Goal: Transaction & Acquisition: Purchase product/service

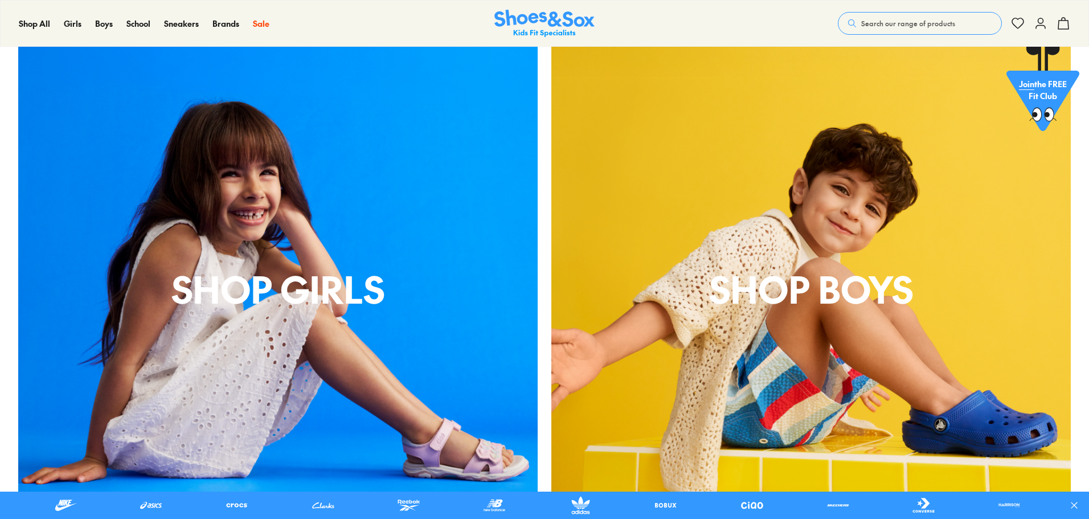
click at [800, 302] on p "shop boys" at bounding box center [812, 289] width 520 height 55
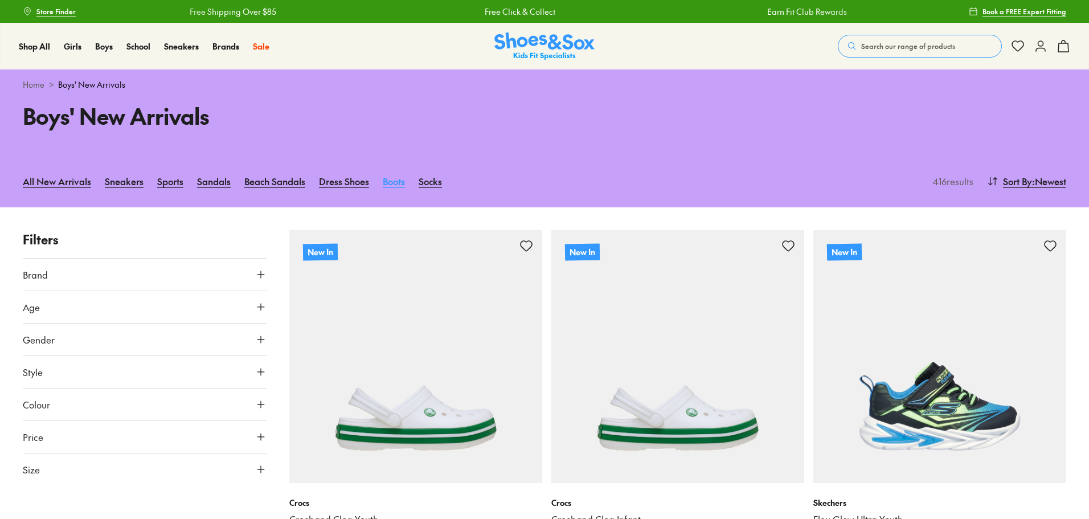
click at [402, 181] on link "Boots" at bounding box center [394, 181] width 22 height 25
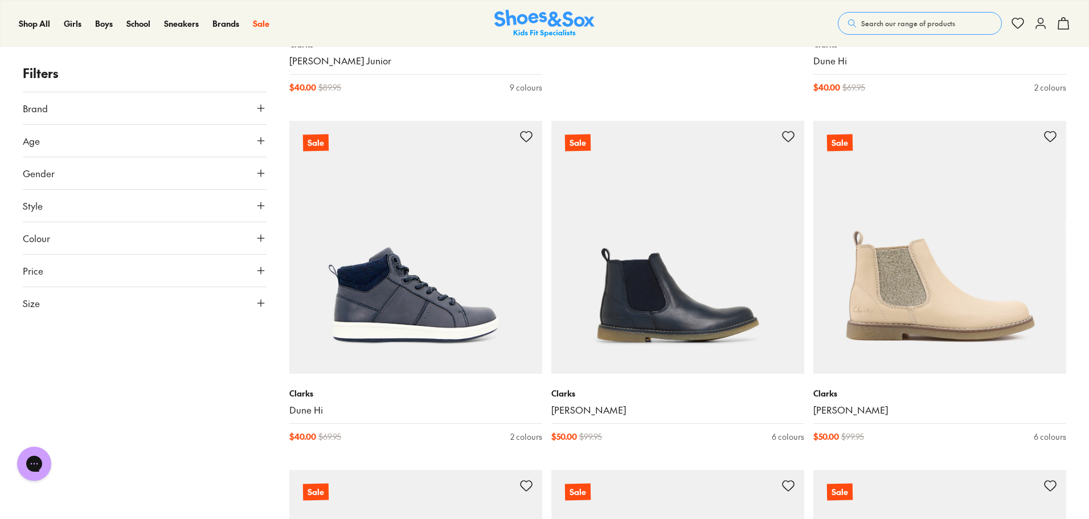
scroll to position [1253, 0]
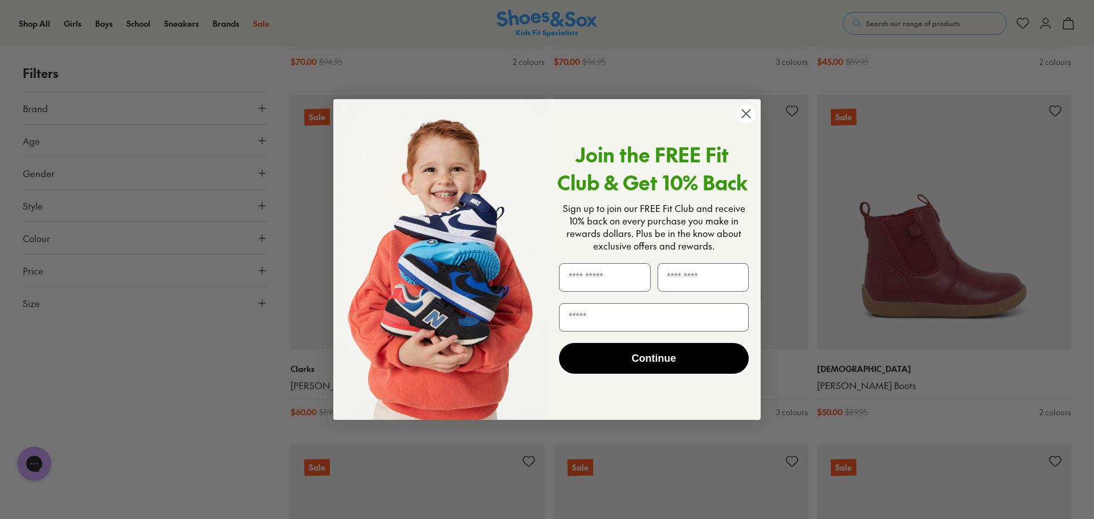
scroll to position [4400, 0]
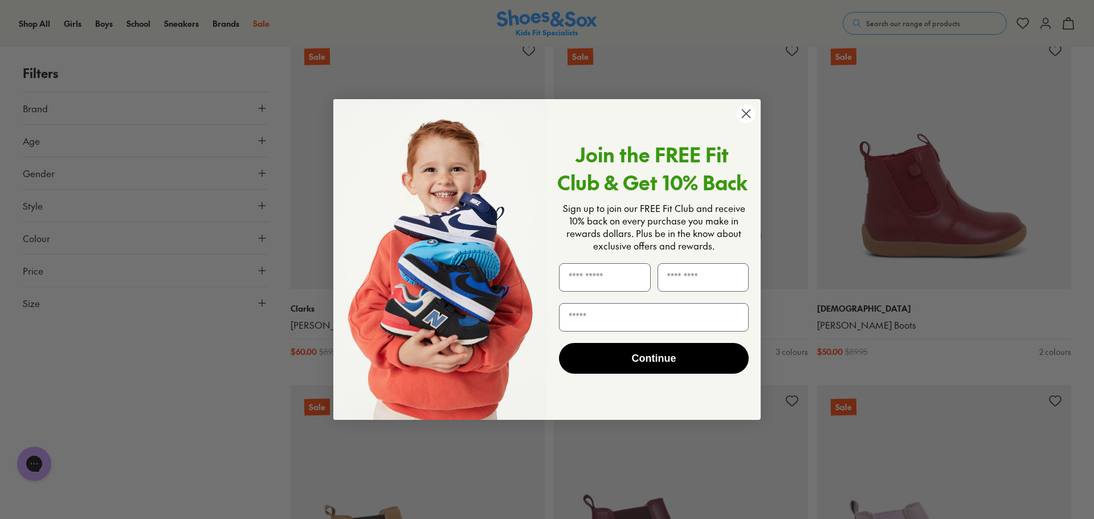
click at [742, 117] on icon "Close dialog" at bounding box center [746, 114] width 8 height 8
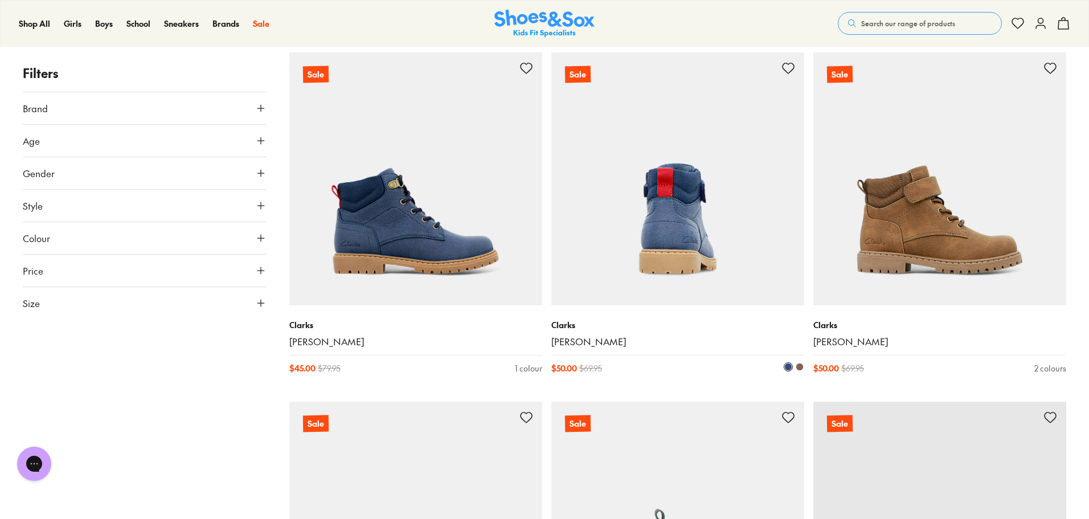
scroll to position [6095, 0]
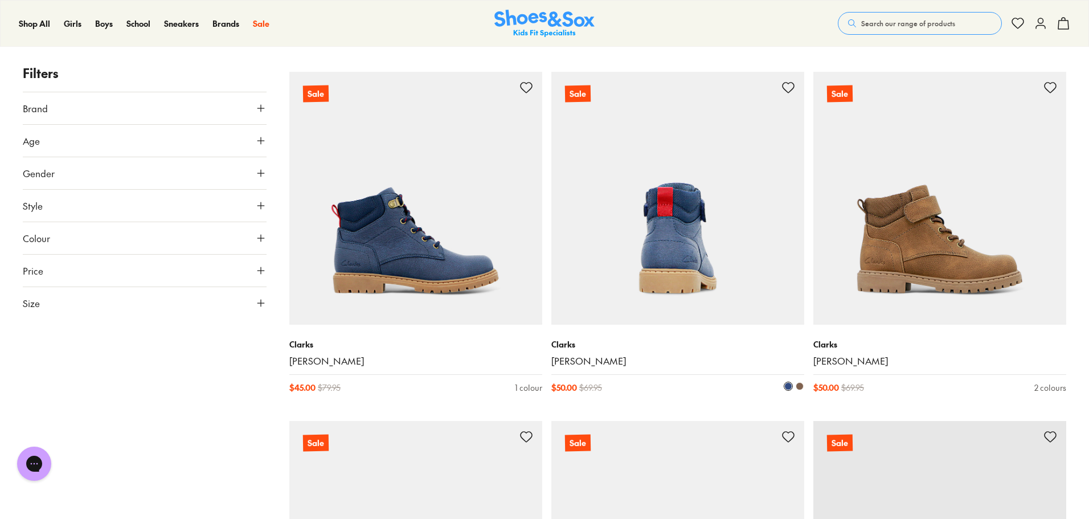
click at [718, 179] on img at bounding box center [678, 198] width 253 height 253
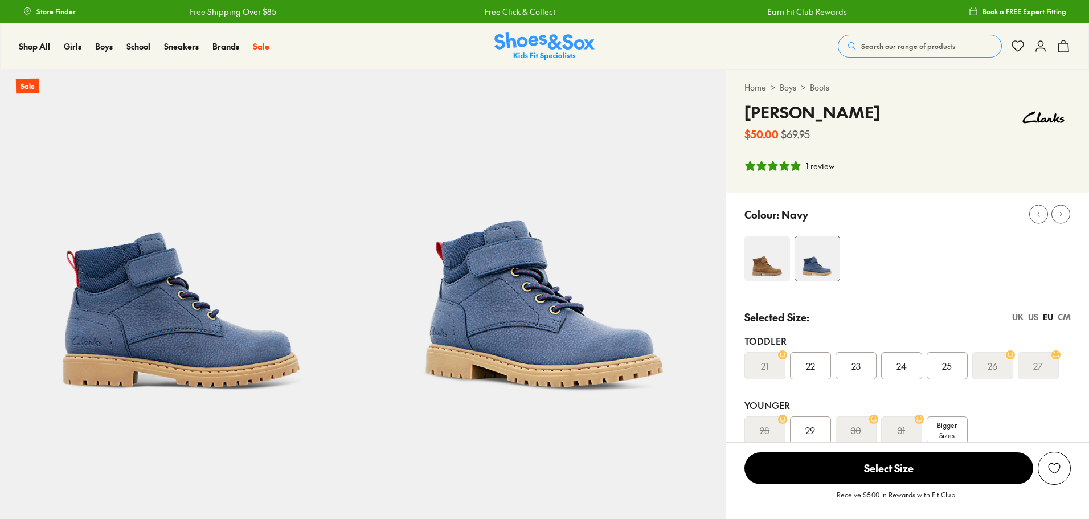
select select "*"
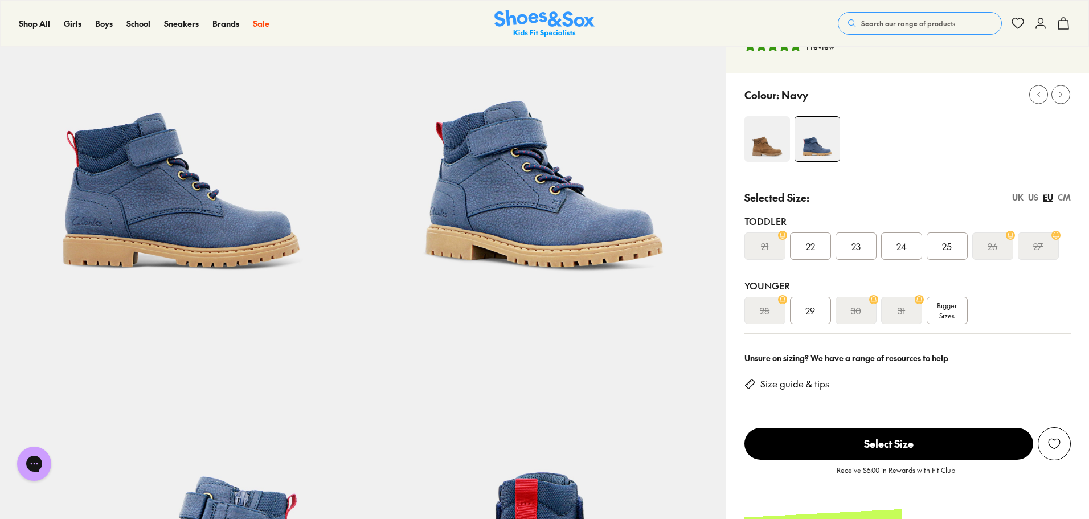
scroll to position [57, 0]
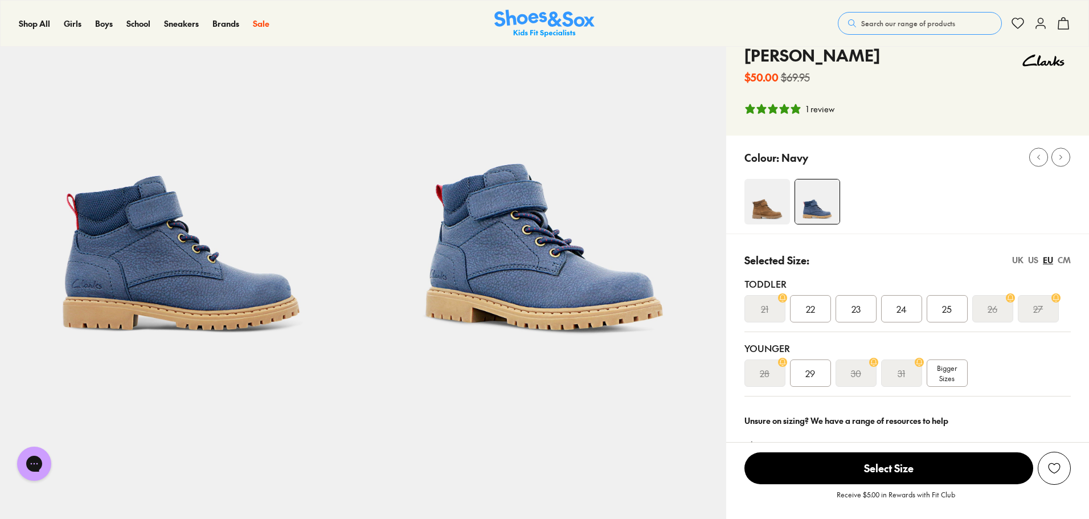
click at [768, 199] on img at bounding box center [768, 202] width 46 height 46
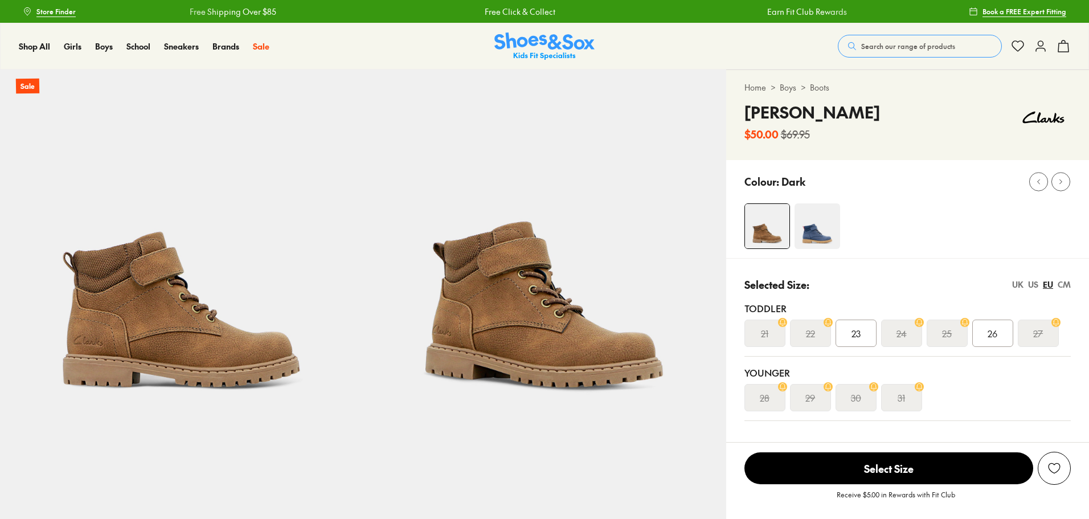
click at [819, 207] on div "Colour: Dark" at bounding box center [907, 209] width 363 height 98
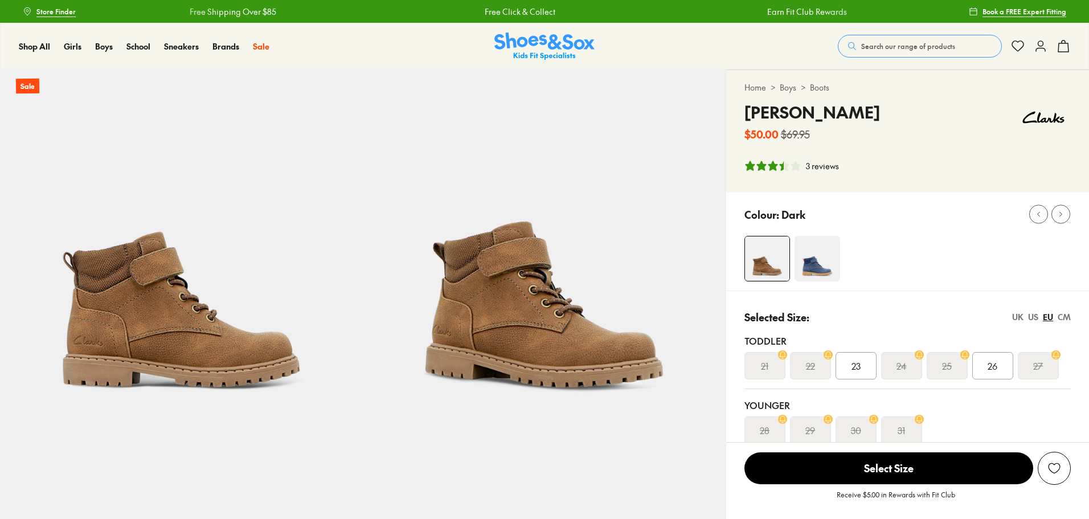
select select "*"
click at [802, 276] on img at bounding box center [818, 259] width 46 height 46
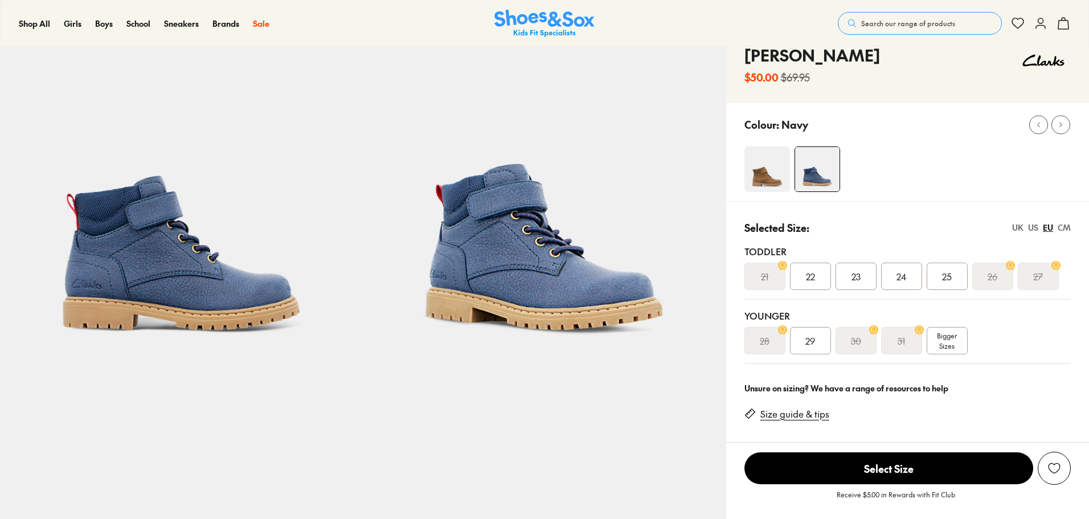
select select "*"
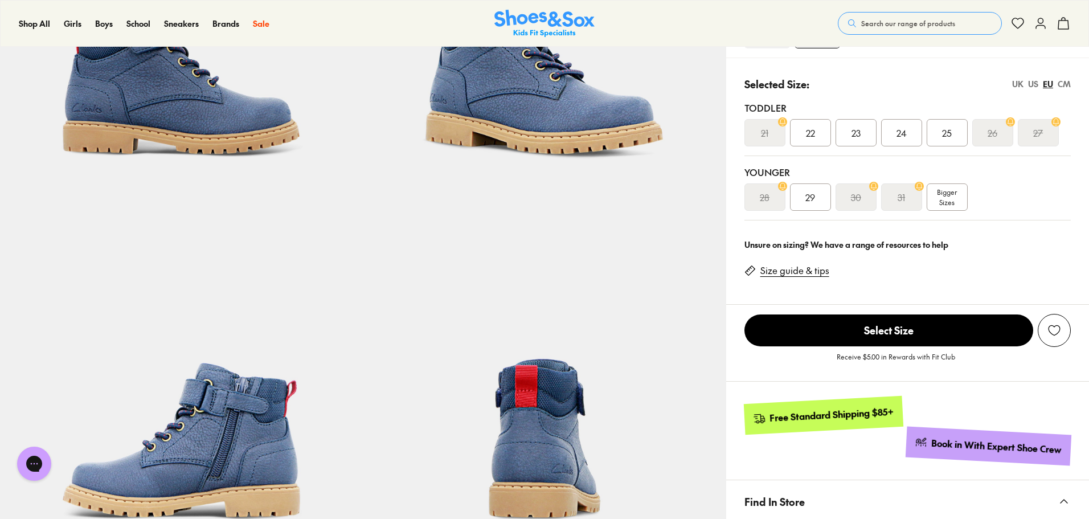
scroll to position [228, 0]
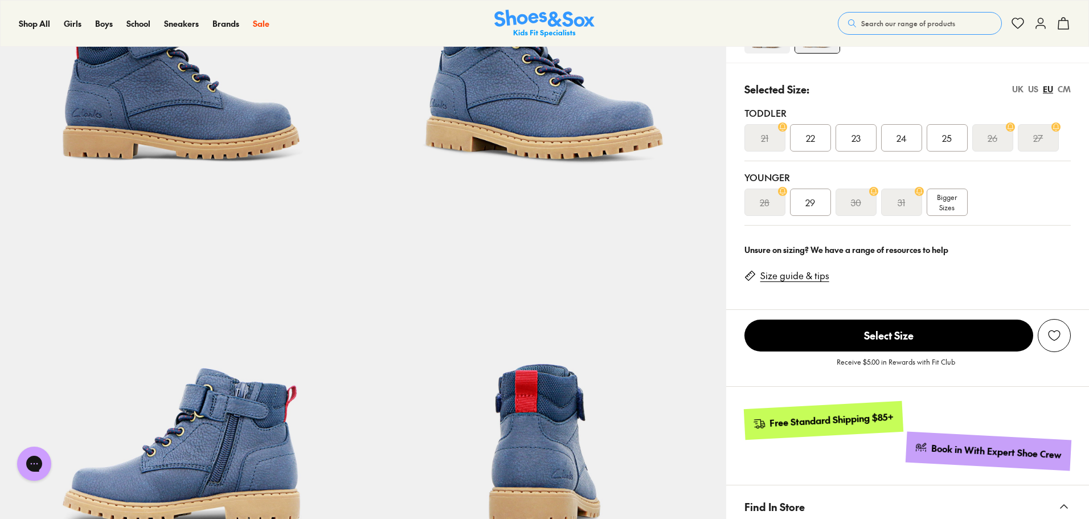
click at [939, 204] on span "Bigger Sizes" at bounding box center [947, 202] width 20 height 21
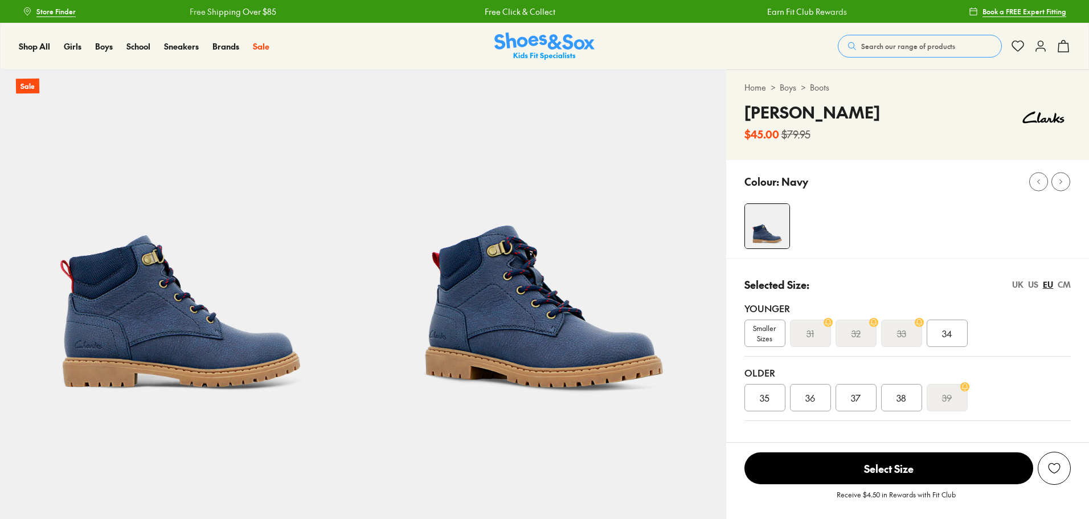
select select "*"
click at [762, 331] on span "Smaller Sizes" at bounding box center [765, 333] width 40 height 21
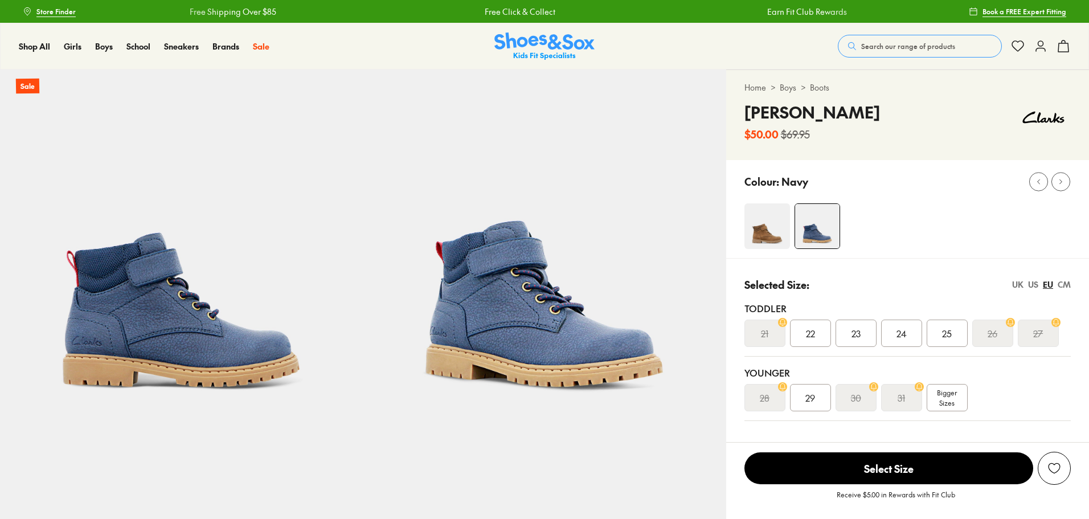
select select "*"
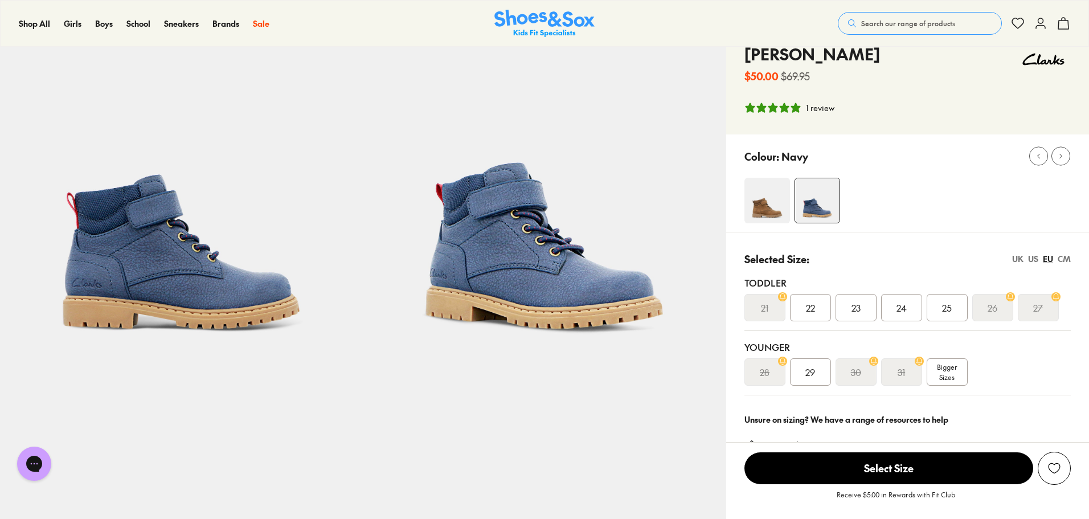
scroll to position [114, 0]
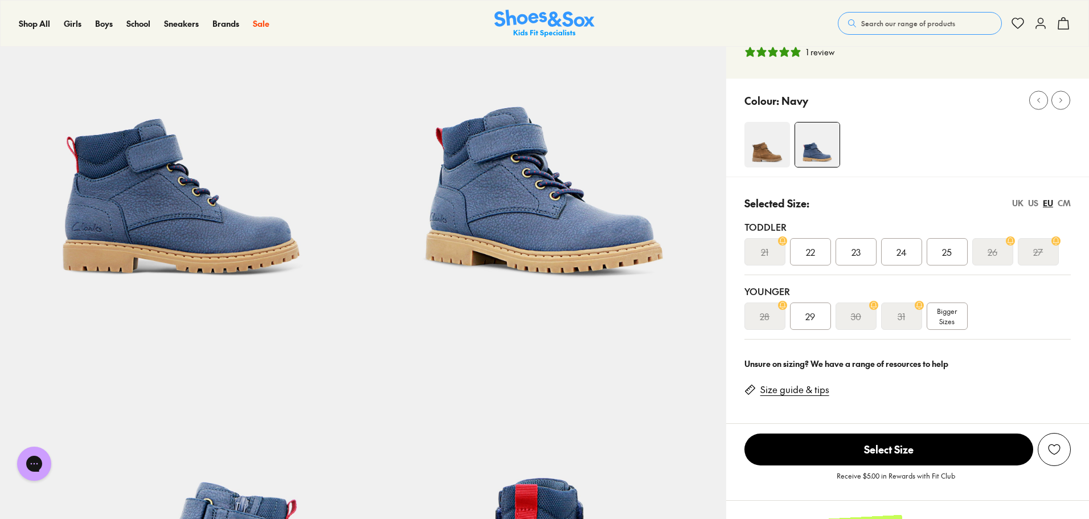
click at [947, 316] on span "Bigger Sizes" at bounding box center [947, 316] width 20 height 21
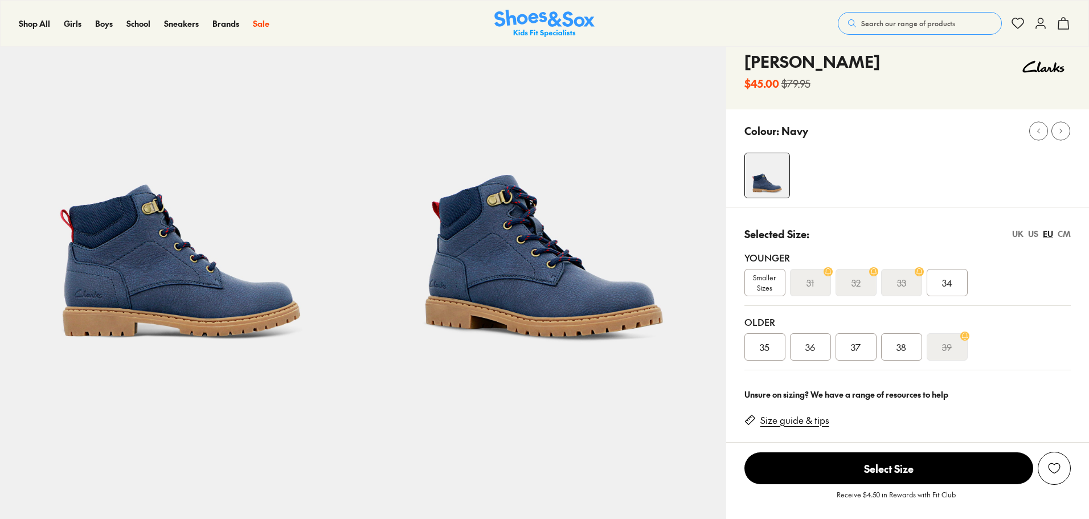
scroll to position [57, 0]
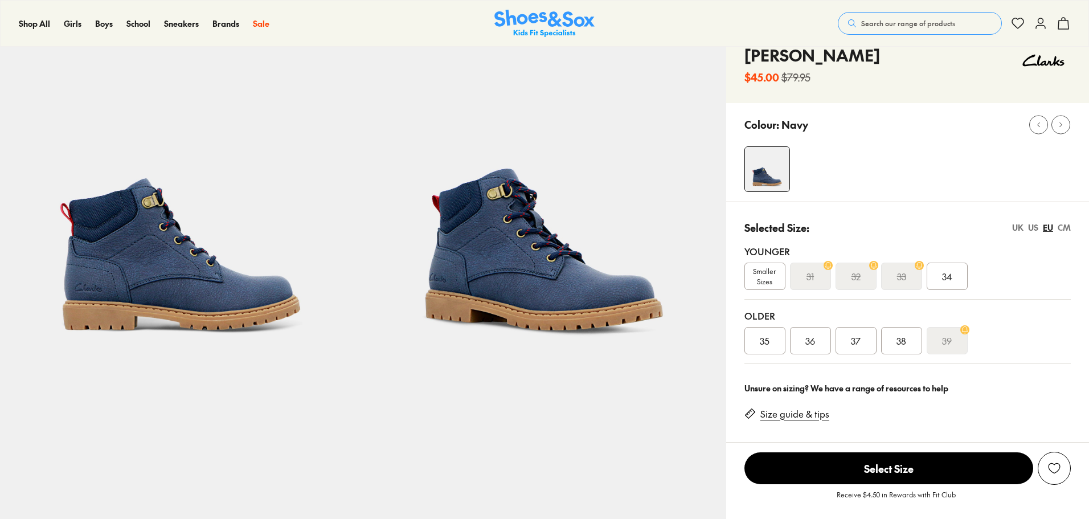
select select "*"
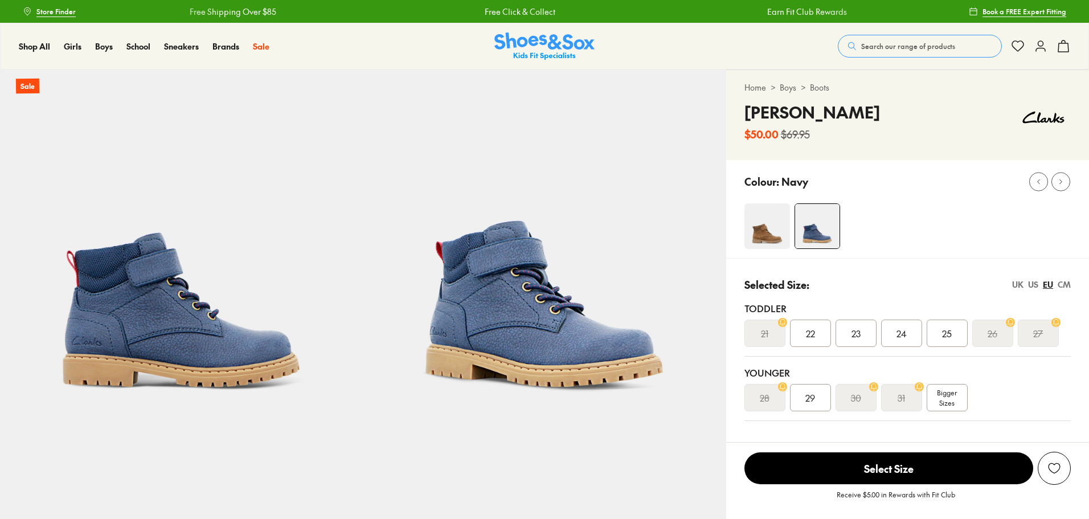
select select "*"
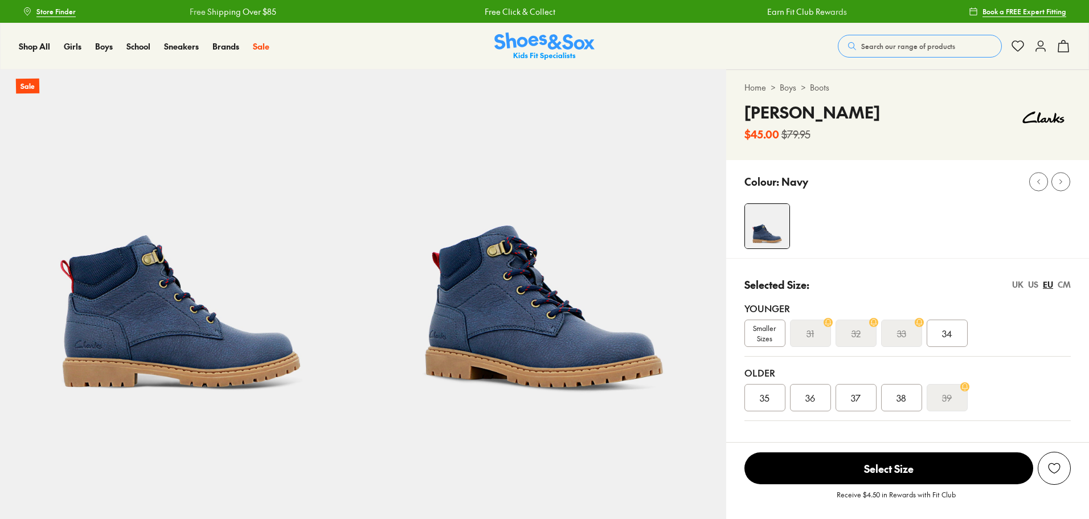
select select "*"
